Goal: Information Seeking & Learning: Learn about a topic

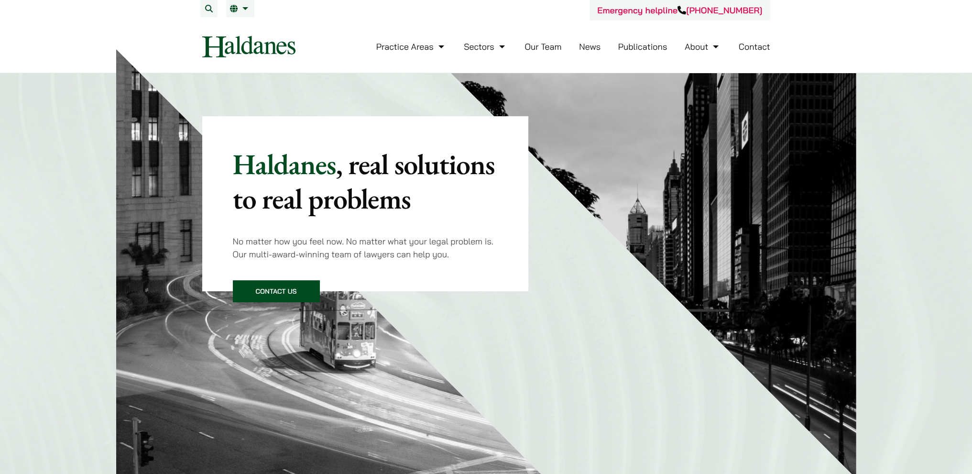
click at [544, 46] on link "Our Team" at bounding box center [543, 46] width 37 height 11
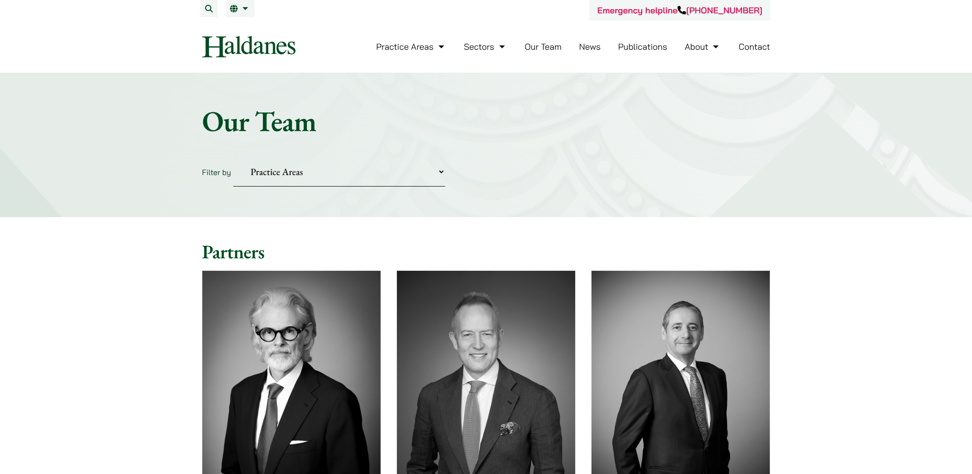
click at [327, 172] on select "Practice Areas Antitrust and Competition Civil Litigation & Dispute Resolution …" at bounding box center [339, 171] width 212 height 29
click at [233, 157] on select "Practice Areas Antitrust and Competition Civil Litigation & Dispute Resolution …" at bounding box center [339, 171] width 212 height 29
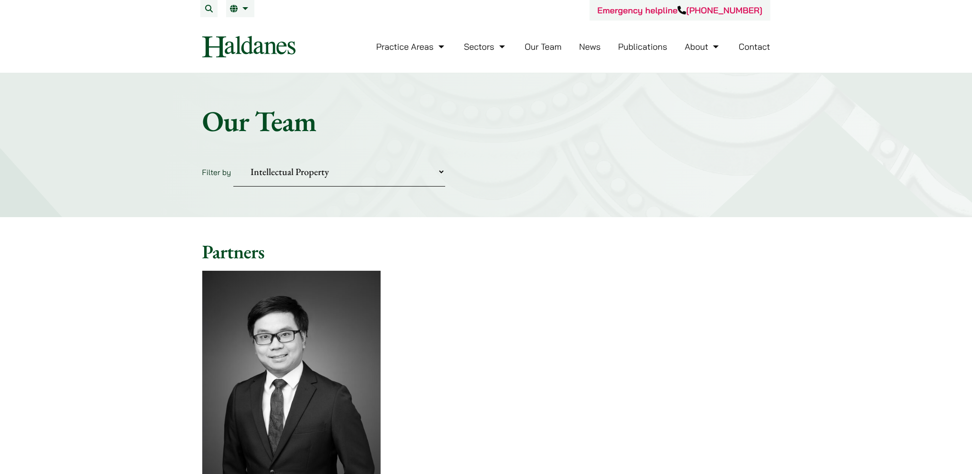
click at [328, 168] on select "Practice Areas Antitrust and Competition Civil Litigation & Dispute Resolution …" at bounding box center [339, 171] width 212 height 29
select select "0"
click at [233, 157] on select "Practice Areas Antitrust and Competition Civil Litigation & Dispute Resolution …" at bounding box center [339, 171] width 212 height 29
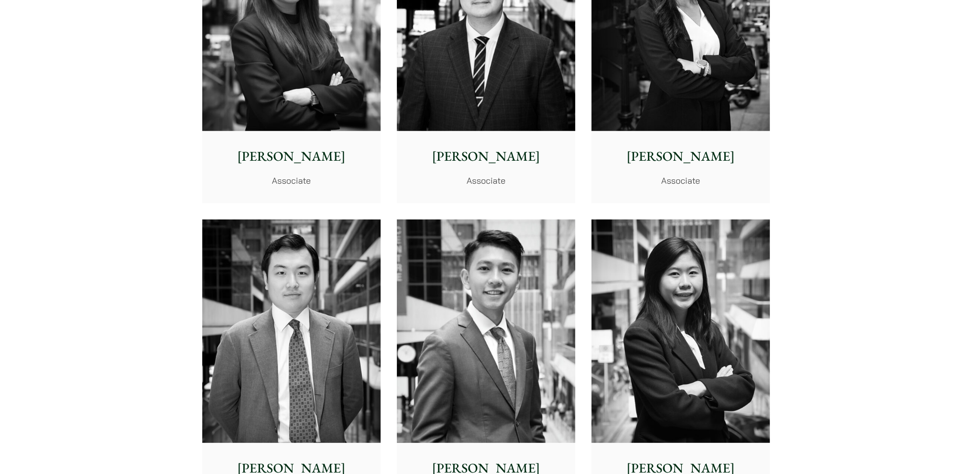
scroll to position [3487, 0]
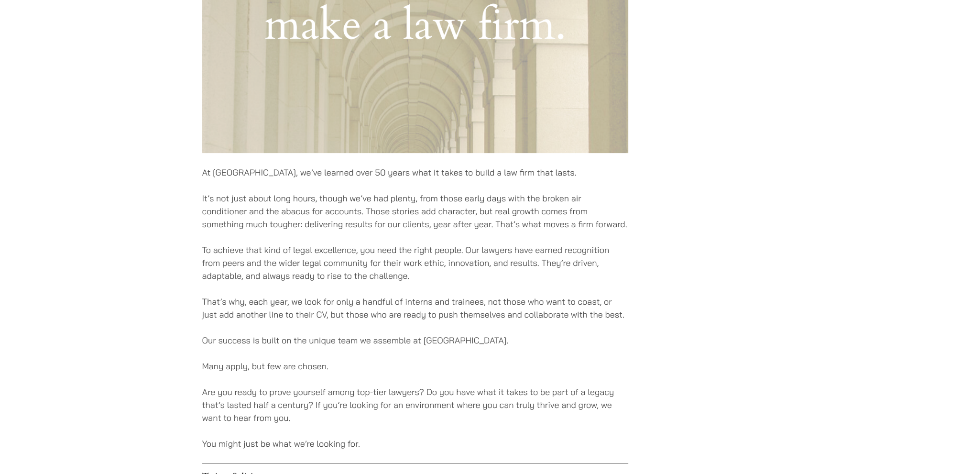
scroll to position [622, 0]
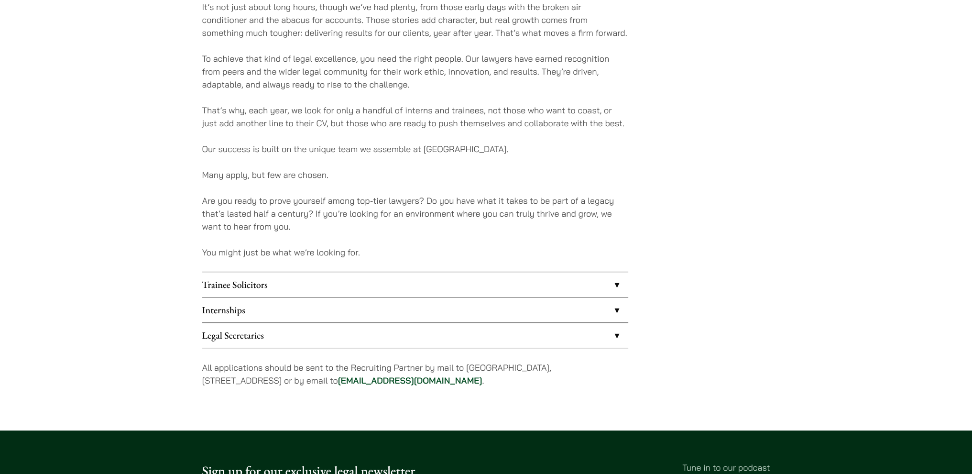
click at [615, 284] on link "Trainee Solicitors" at bounding box center [415, 284] width 426 height 25
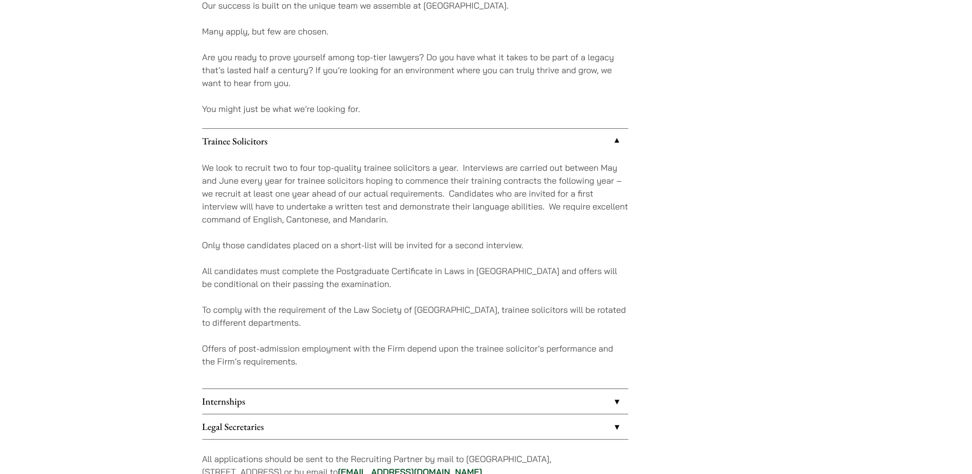
scroll to position [909, 0]
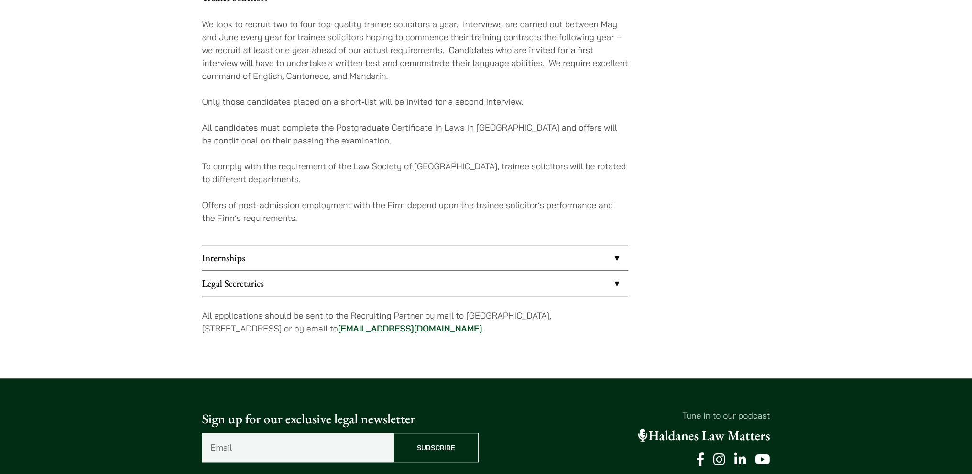
click at [613, 257] on link "Internships" at bounding box center [415, 257] width 426 height 25
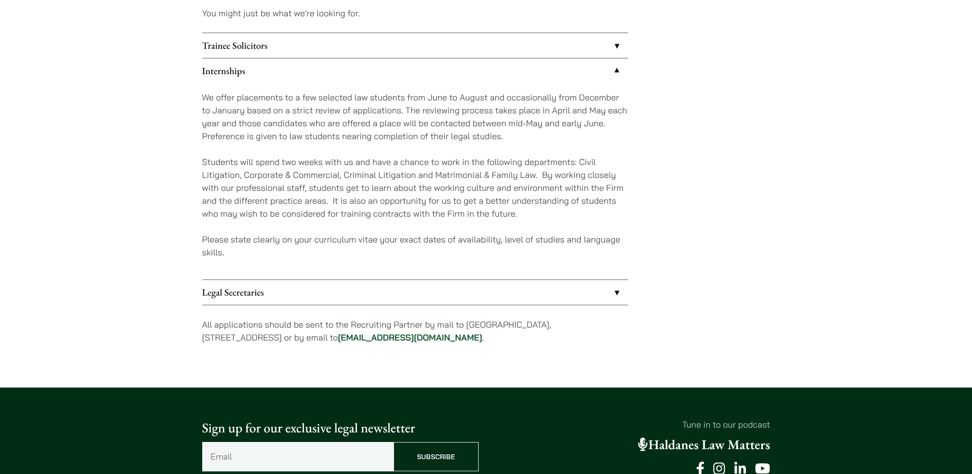
scroll to position [813, 0]
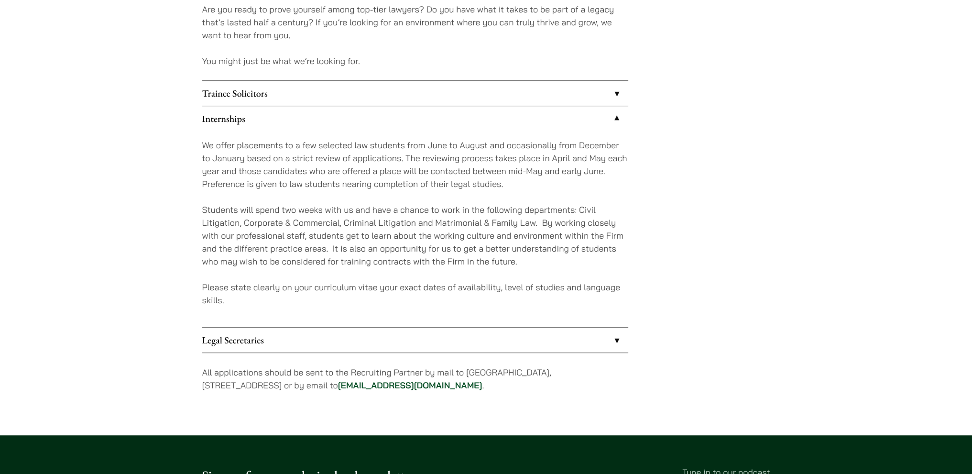
click at [616, 339] on link "Legal Secretaries" at bounding box center [415, 340] width 426 height 25
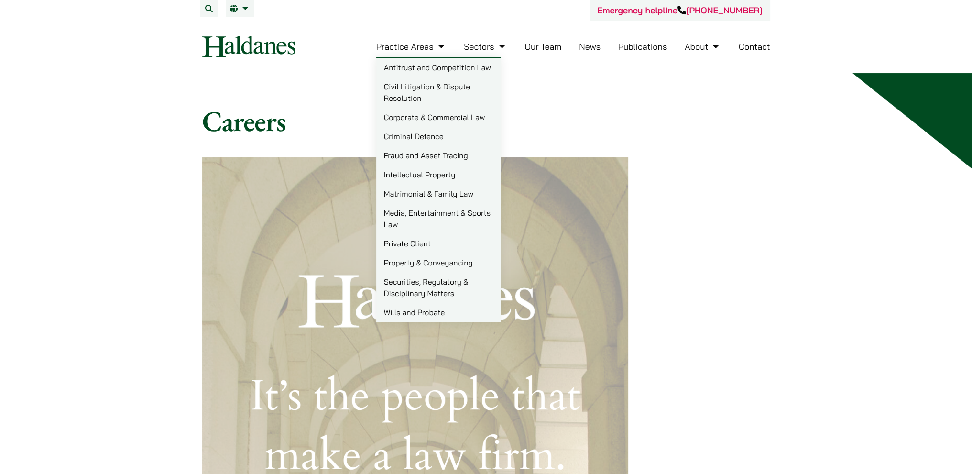
click at [402, 92] on link "Civil Litigation & Dispute Resolution" at bounding box center [438, 92] width 124 height 31
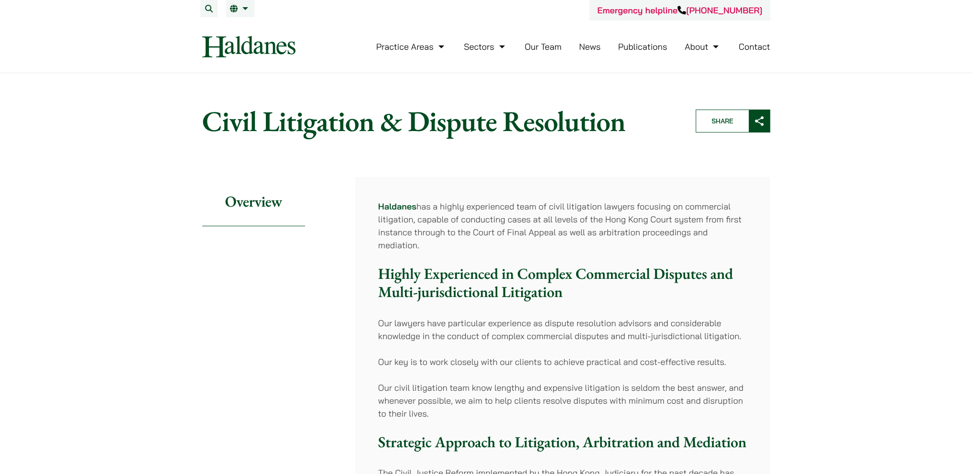
click at [541, 45] on link "Our Team" at bounding box center [543, 46] width 37 height 11
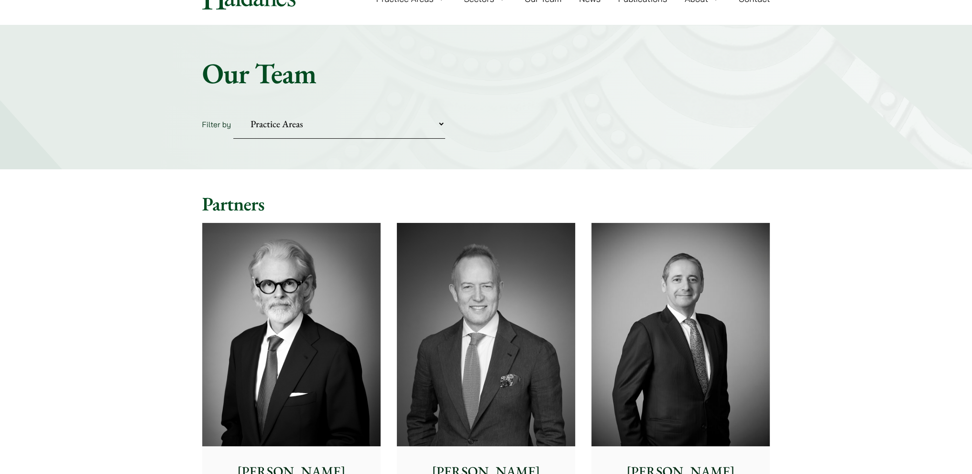
scroll to position [143, 0]
